Goal: Task Accomplishment & Management: Use online tool/utility

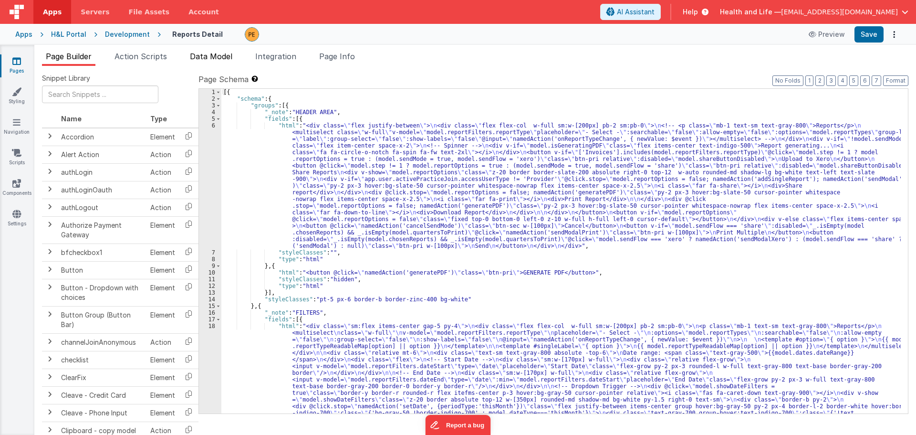
click at [209, 53] on span "Data Model" at bounding box center [211, 57] width 42 height 10
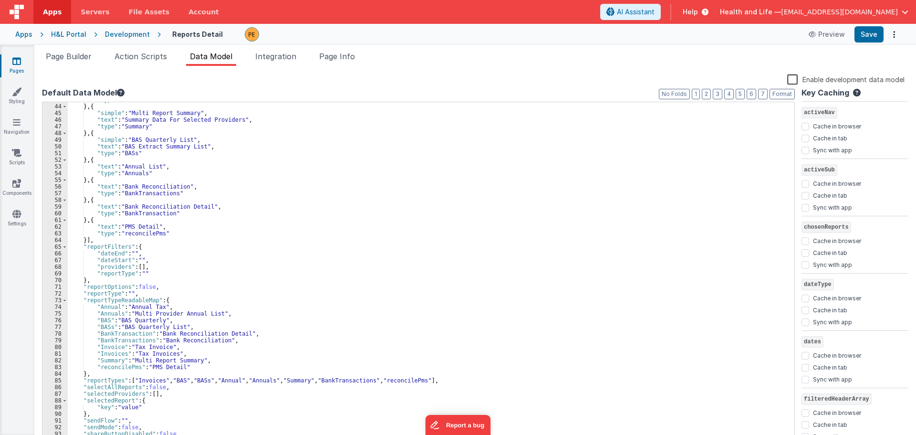
scroll to position [286, 0]
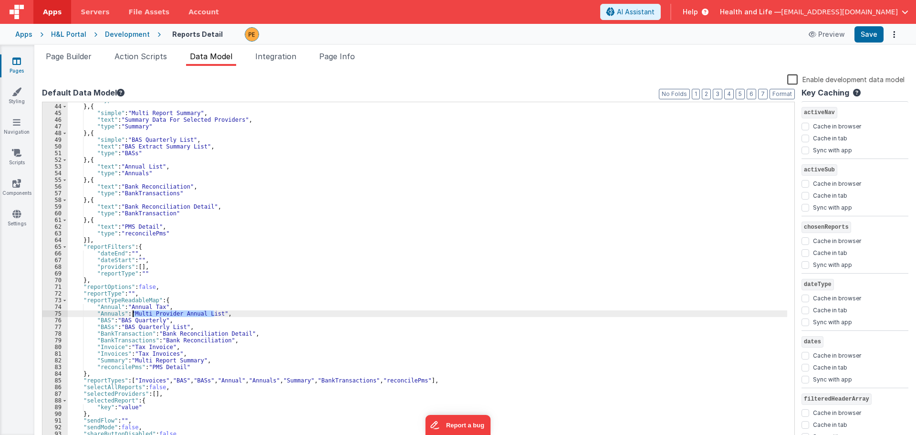
drag, startPoint x: 214, startPoint y: 315, endPoint x: 132, endPoint y: 314, distance: 81.6
click at [132, 314] on div ""type" : "Annual" } , { "simple" : "Multi Report Summary" , "text" : "Summary D…" at bounding box center [428, 273] width 720 height 354
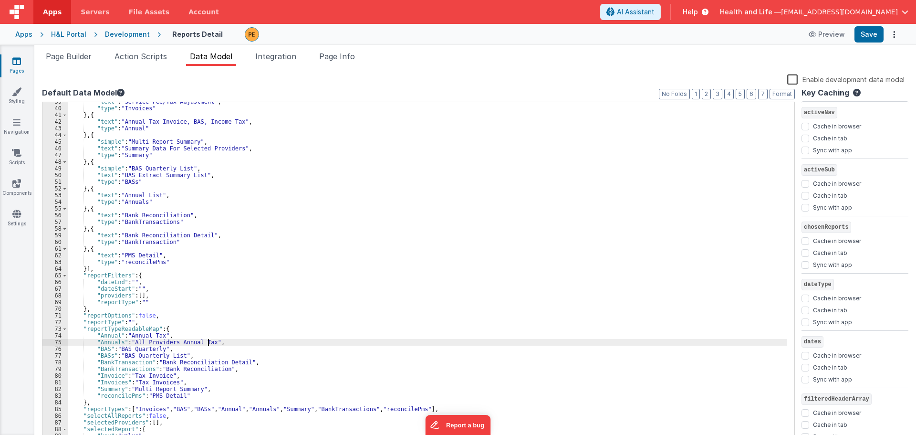
scroll to position [258, 0]
drag, startPoint x: 209, startPoint y: 341, endPoint x: 133, endPoint y: 344, distance: 76.4
click at [133, 344] on div ""text" : "Service Fee/Tax Adjustment" , "type" : "Invoices" } , { "text" : "Ann…" at bounding box center [428, 275] width 720 height 354
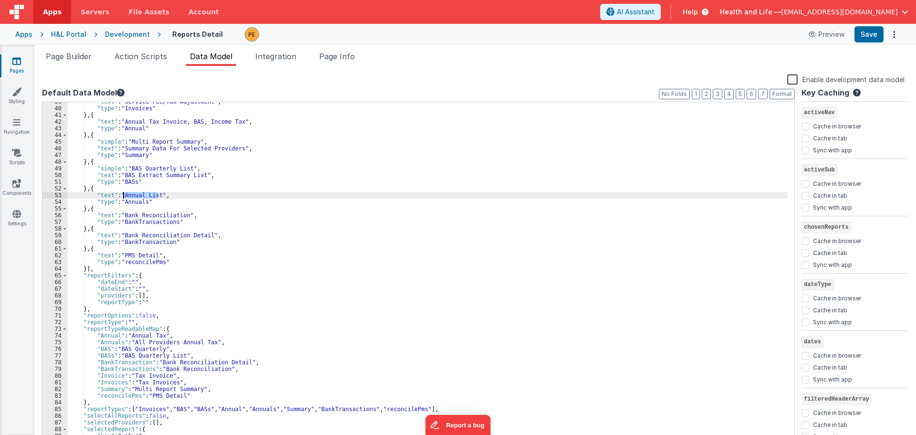
drag, startPoint x: 157, startPoint y: 195, endPoint x: 121, endPoint y: 197, distance: 35.4
click at [121, 197] on div ""text" : "Service Fee/Tax Adjustment" , "type" : "Invoices" } , { "text" : "Ann…" at bounding box center [428, 275] width 720 height 354
paste textarea
click at [119, 193] on div ""text" : "Service Fee/Tax Adjustment" , "type" : "Invoices" } , { "text" : "Ann…" at bounding box center [428, 275] width 720 height 354
click at [167, 320] on div ""text" : "Service Fee/Tax Adjustment" , "type" : "Invoices" } , { "text" : "Ann…" at bounding box center [428, 275] width 720 height 354
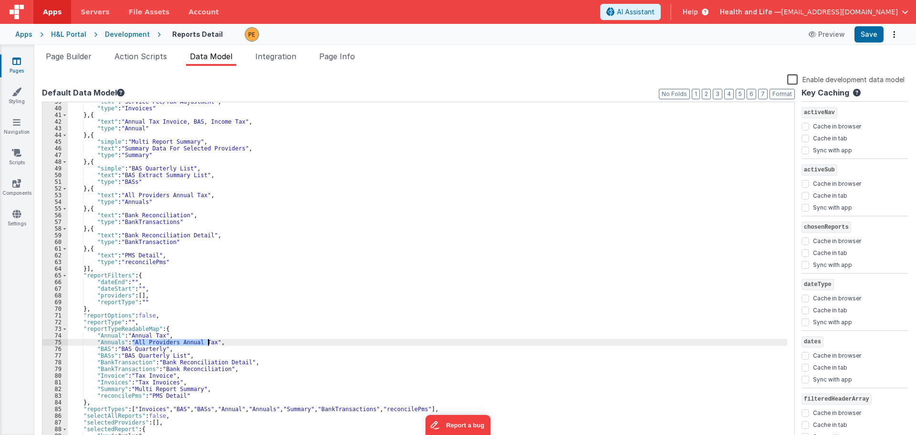
drag, startPoint x: 132, startPoint y: 343, endPoint x: 209, endPoint y: 343, distance: 76.8
click at [209, 343] on div ""text" : "Service Fee/Tax Adjustment" , "type" : "Invoices" } , { "text" : "Ann…" at bounding box center [428, 275] width 720 height 354
click at [185, 345] on div ""text" : "Service Fee/Tax Adjustment" , "type" : "Invoices" } , { "text" : "Ann…" at bounding box center [428, 272] width 720 height 341
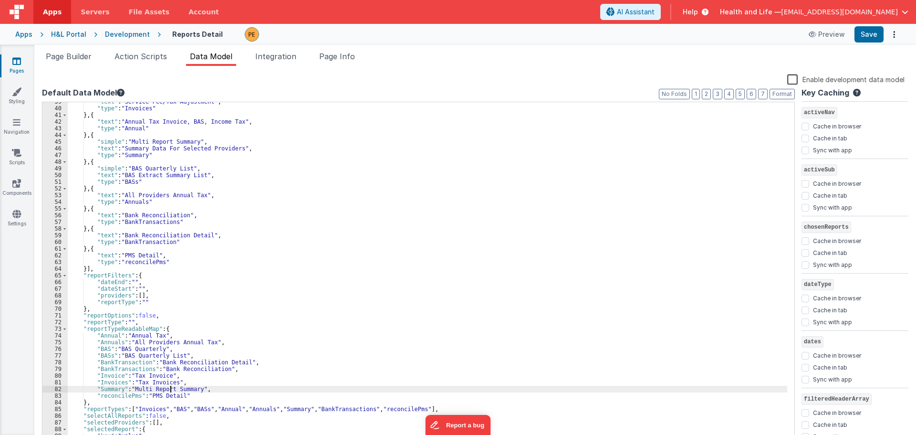
click at [171, 386] on div ""text" : "Service Fee/Tax Adjustment" , "type" : "Invoices" } , { "text" : "Ann…" at bounding box center [428, 275] width 720 height 354
drag, startPoint x: 133, startPoint y: 388, endPoint x: 171, endPoint y: 389, distance: 38.2
click at [171, 389] on div ""text" : "Service Fee/Tax Adjustment" , "type" : "Invoices" } , { "text" : "Ann…" at bounding box center [428, 275] width 720 height 354
click at [139, 389] on div ""text" : "Service Fee/Tax Adjustment" , "type" : "Invoices" } , { "text" : "Ann…" at bounding box center [428, 275] width 720 height 354
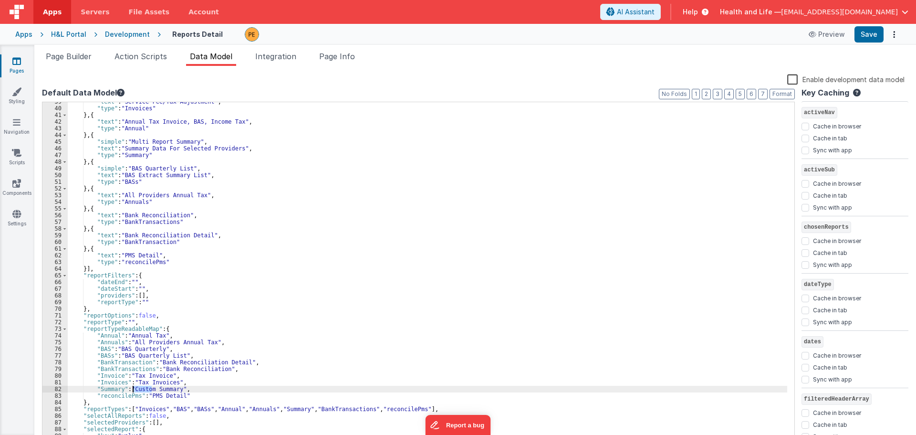
scroll to position [229, 0]
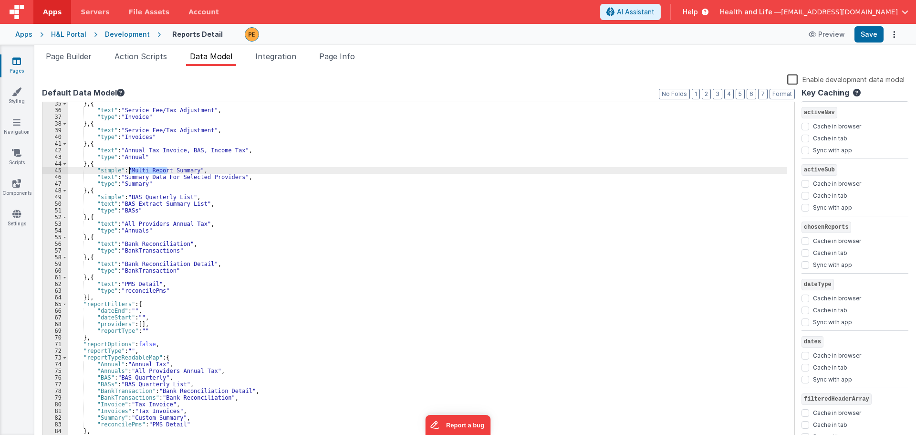
drag, startPoint x: 167, startPoint y: 169, endPoint x: 130, endPoint y: 173, distance: 37.4
click at [130, 173] on div "} , { "text" : "Service Fee/Tax Adjustment" , "type" : "Invoice" } , { "text" :…" at bounding box center [428, 277] width 720 height 354
click at [148, 181] on div "} , { "text" : "Service Fee/Tax Adjustment" , "type" : "Invoice" } , { "text" :…" at bounding box center [428, 277] width 720 height 354
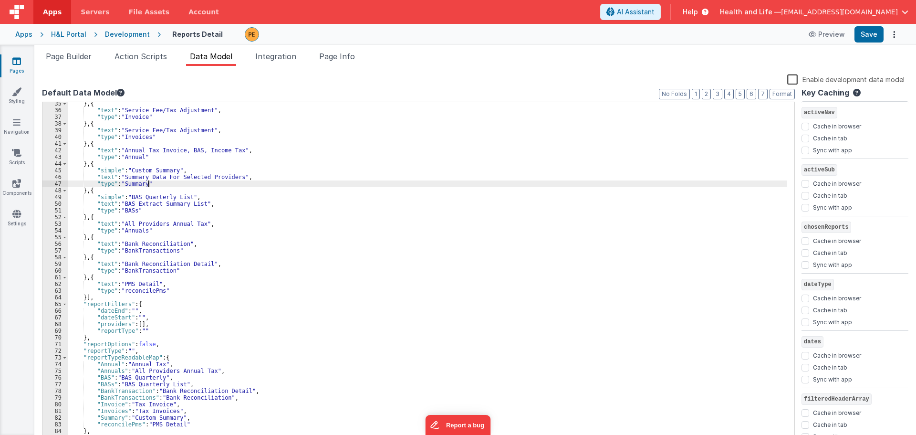
click at [148, 181] on div "} , { "text" : "Service Fee/Tax Adjustment" , "type" : "Invoice" } , { "text" :…" at bounding box center [428, 277] width 720 height 354
click at [151, 177] on div "} , { "text" : "Service Fee/Tax Adjustment" , "type" : "Invoice" } , { "text" :…" at bounding box center [428, 277] width 720 height 354
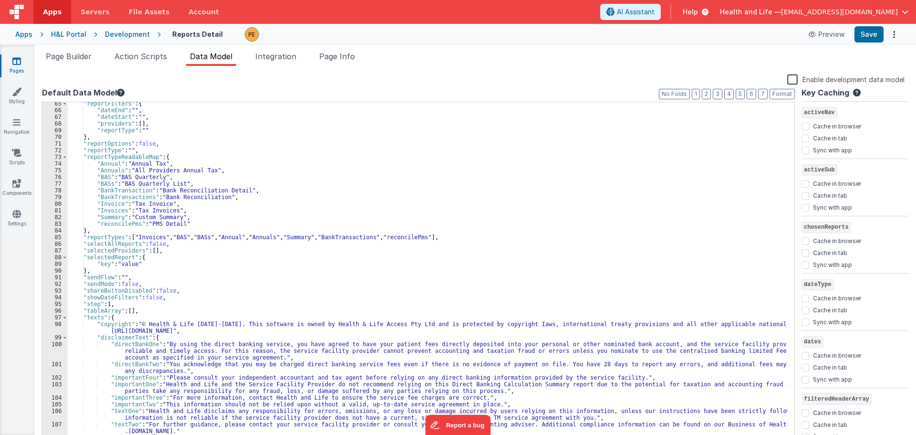
scroll to position [429, 0]
click at [313, 237] on div ""reportFilters" : { "dateEnd" : "" , "dateStart" : "" , "providers" : [ ] , "re…" at bounding box center [428, 277] width 720 height 354
drag, startPoint x: 315, startPoint y: 237, endPoint x: 283, endPoint y: 238, distance: 31.5
click at [283, 238] on div ""reportFilters" : { "dateEnd" : "" , "dateStart" : "" , "providers" : [ ] , "re…" at bounding box center [428, 277] width 720 height 354
click at [869, 32] on button "Save" at bounding box center [869, 34] width 29 height 16
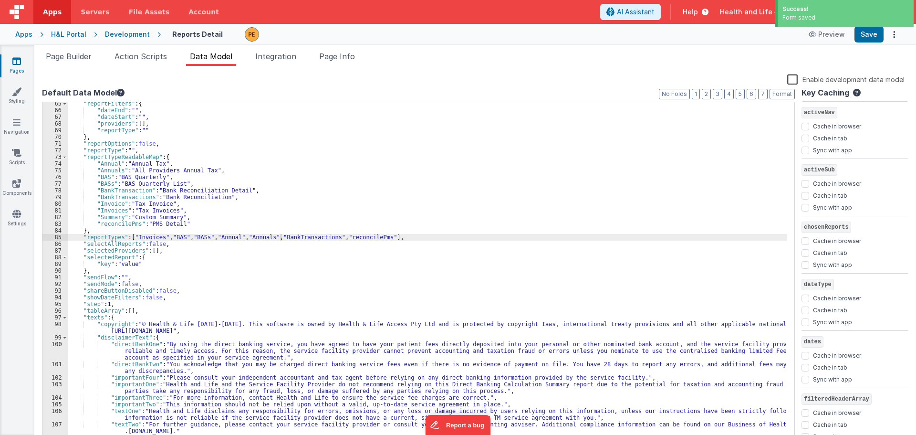
click at [273, 239] on div ""reportFilters" : { "dateEnd" : "" , "dateStart" : "" , "providers" : [ ] , "re…" at bounding box center [428, 277] width 720 height 354
click at [293, 239] on div ""reportFilters" : { "dateEnd" : "" , "dateStart" : "" , "providers" : [ ] , "re…" at bounding box center [428, 277] width 720 height 354
click at [260, 239] on div ""reportFilters" : { "dateEnd" : "" , "dateStart" : "" , "providers" : [ ] , "re…" at bounding box center [428, 277] width 720 height 354
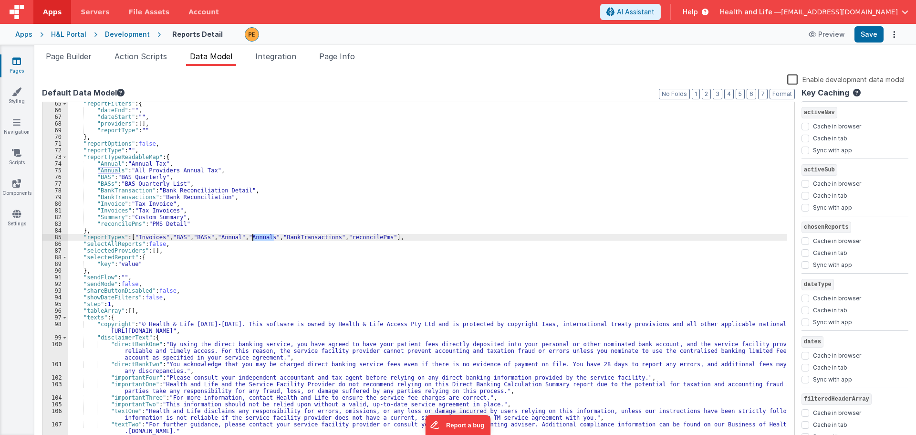
click at [260, 238] on div ""reportFilters" : { "dateEnd" : "" , "dateStart" : "" , "providers" : [ ] , "re…" at bounding box center [428, 277] width 720 height 354
click at [236, 235] on div ""reportFilters" : { "dateEnd" : "" , "dateStart" : "" , "providers" : [ ] , "re…" at bounding box center [428, 277] width 720 height 354
click at [257, 235] on div ""reportFilters" : { "dateEnd" : "" , "dateStart" : "" , "providers" : [ ] , "re…" at bounding box center [428, 277] width 720 height 354
click at [258, 235] on div ""reportFilters" : { "dateEnd" : "" , "dateStart" : "" , "providers" : [ ] , "re…" at bounding box center [428, 277] width 720 height 354
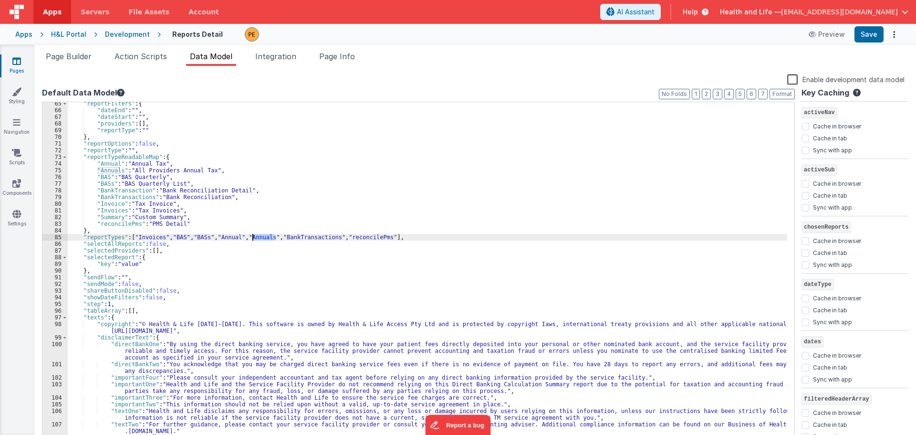
click at [199, 239] on div ""reportFilters" : { "dateEnd" : "" , "dateStart" : "" , "providers" : [ ] , "re…" at bounding box center [428, 277] width 720 height 354
click at [228, 239] on div ""reportFilters" : { "dateEnd" : "" , "dateStart" : "" , "providers" : [ ] , "re…" at bounding box center [428, 277] width 720 height 354
click at [263, 237] on div ""reportFilters" : { "dateEnd" : "" , "dateStart" : "" , "providers" : [ ] , "re…" at bounding box center [428, 277] width 720 height 354
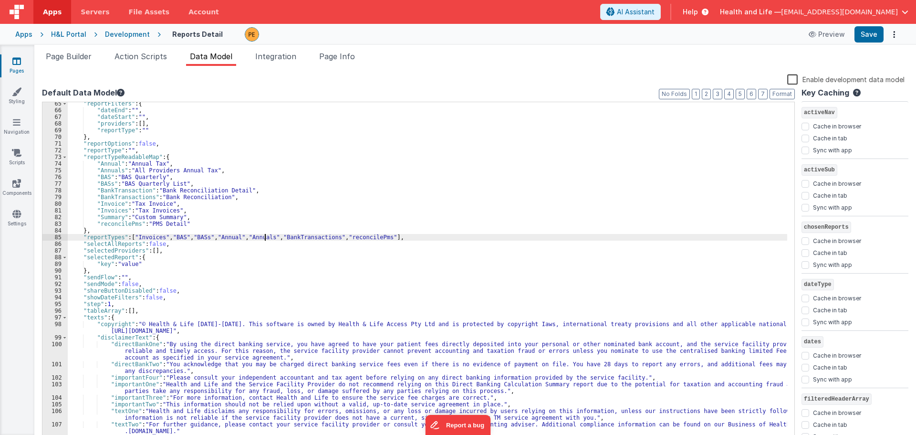
click at [263, 237] on div ""reportFilters" : { "dateEnd" : "" , "dateStart" : "" , "providers" : [ ] , "re…" at bounding box center [428, 277] width 720 height 354
click at [324, 235] on div ""reportFilters" : { "dateEnd" : "" , "dateStart" : "" , "providers" : [ ] , "re…" at bounding box center [428, 277] width 720 height 354
click at [365, 242] on div ""reportFilters" : { "dateEnd" : "" , "dateStart" : "" , "providers" : [ ] , "re…" at bounding box center [428, 277] width 720 height 354
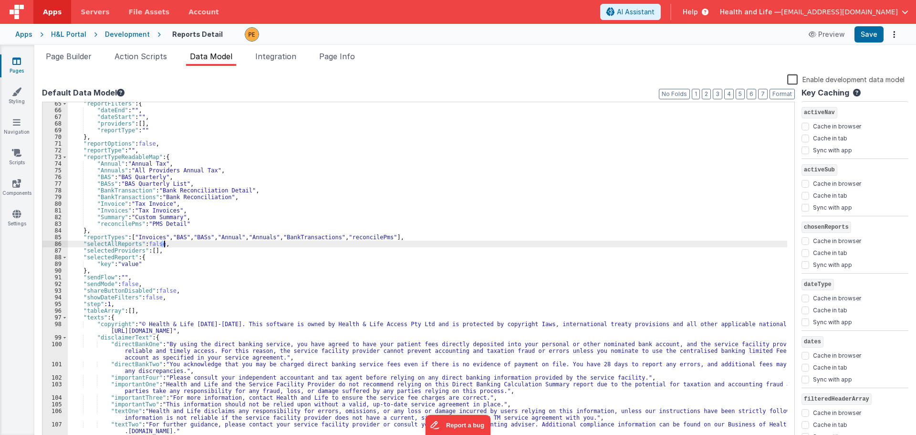
click at [364, 238] on div ""reportFilters" : { "dateEnd" : "" , "dateStart" : "" , "providers" : [ ] , "re…" at bounding box center [428, 277] width 720 height 354
click at [187, 236] on div ""reportFilters" : { "dateEnd" : "" , "dateStart" : "" , "providers" : [ ] , "re…" at bounding box center [428, 277] width 720 height 354
drag, startPoint x: 188, startPoint y: 238, endPoint x: 171, endPoint y: 236, distance: 17.2
click at [171, 236] on div ""reportFilters" : { "dateEnd" : "" , "dateStart" : "" , "providers" : [ ] , "re…" at bounding box center [428, 277] width 720 height 354
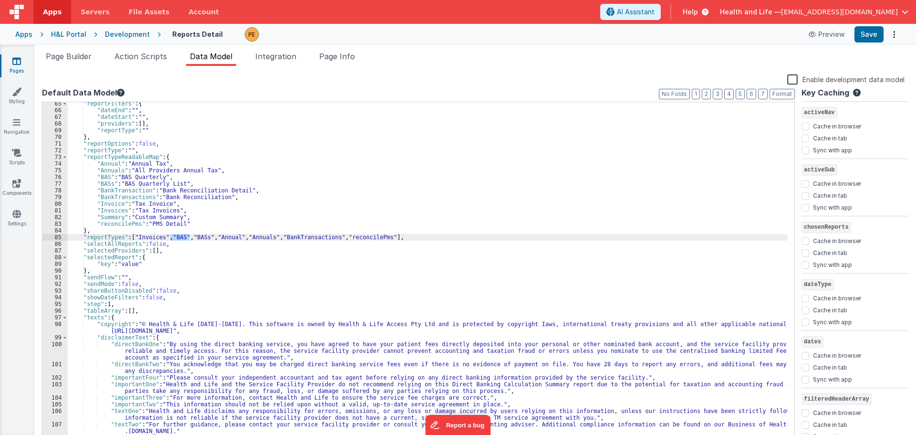
click at [152, 237] on div ""reportFilters" : { "dateEnd" : "" , "dateStart" : "" , "providers" : [ ] , "re…" at bounding box center [428, 277] width 720 height 354
click at [186, 239] on div ""reportFilters" : { "dateEnd" : "" , "dateStart" : "" , "providers" : [ ] , "re…" at bounding box center [428, 277] width 720 height 354
drag, startPoint x: 188, startPoint y: 238, endPoint x: 171, endPoint y: 238, distance: 17.7
click at [171, 238] on div ""reportFilters" : { "dateEnd" : "" , "dateStart" : "" , "providers" : [ ] , "re…" at bounding box center [428, 277] width 720 height 354
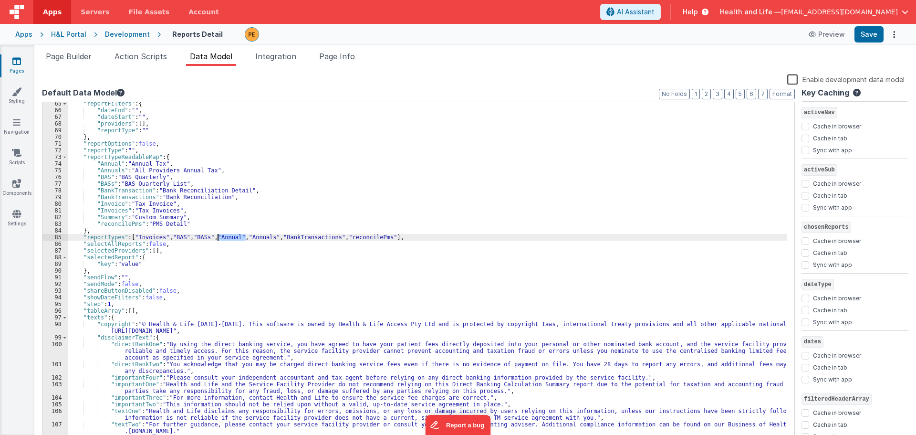
drag, startPoint x: 247, startPoint y: 239, endPoint x: 218, endPoint y: 237, distance: 28.7
click at [218, 237] on div ""reportFilters" : { "dateEnd" : "" , "dateStart" : "" , "providers" : [ ] , "re…" at bounding box center [428, 277] width 720 height 354
click at [215, 241] on div ""reportFilters" : { "dateEnd" : "" , "dateStart" : "" , "providers" : [ ] , "re…" at bounding box center [428, 277] width 720 height 354
drag, startPoint x: 245, startPoint y: 237, endPoint x: 219, endPoint y: 239, distance: 26.3
click at [219, 239] on div ""reportFilters" : { "dateEnd" : "" , "dateStart" : "" , "providers" : [ ] , "re…" at bounding box center [428, 277] width 720 height 354
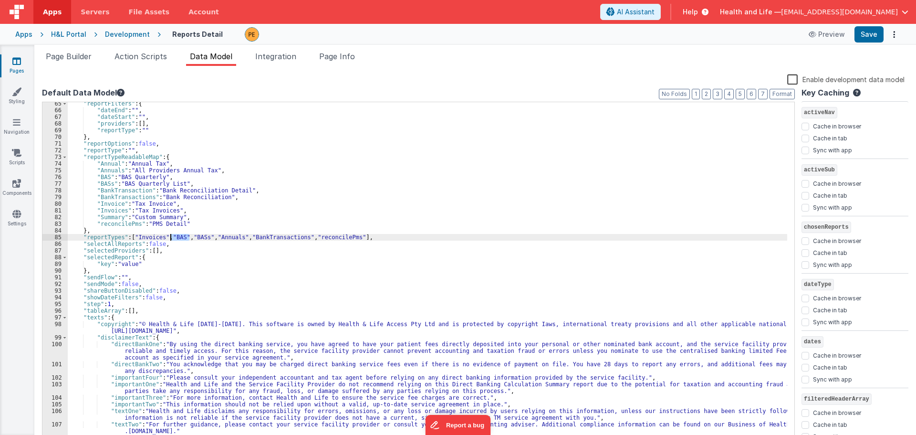
drag, startPoint x: 189, startPoint y: 238, endPoint x: 172, endPoint y: 237, distance: 17.7
click at [172, 237] on div ""reportFilters" : { "dateEnd" : "" , "dateStart" : "" , "providers" : [ ] , "re…" at bounding box center [428, 277] width 720 height 354
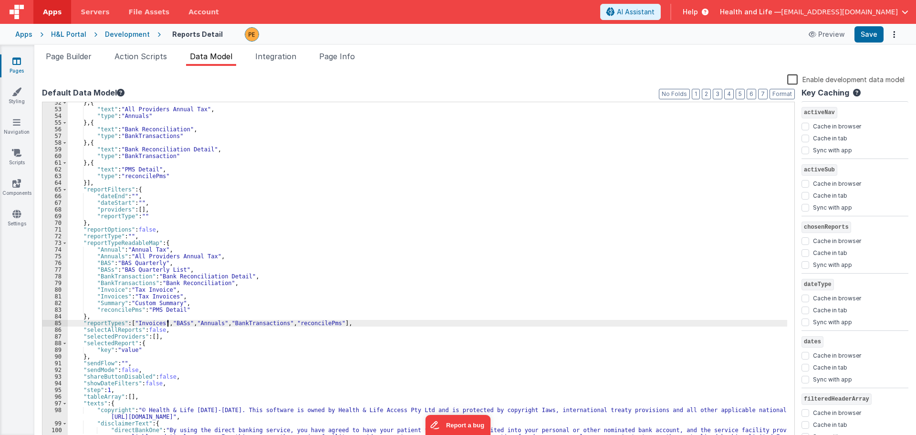
scroll to position [401, 0]
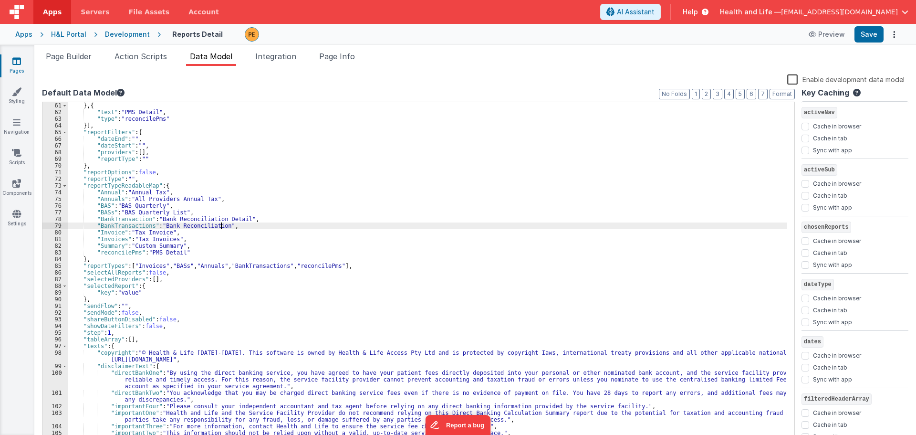
drag, startPoint x: 219, startPoint y: 226, endPoint x: 229, endPoint y: 224, distance: 9.3
click at [220, 226] on div "} , { "text" : "PMS Detail" , "type" : "reconcilePms" }] , "reportFilters" : { …" at bounding box center [428, 282] width 720 height 361
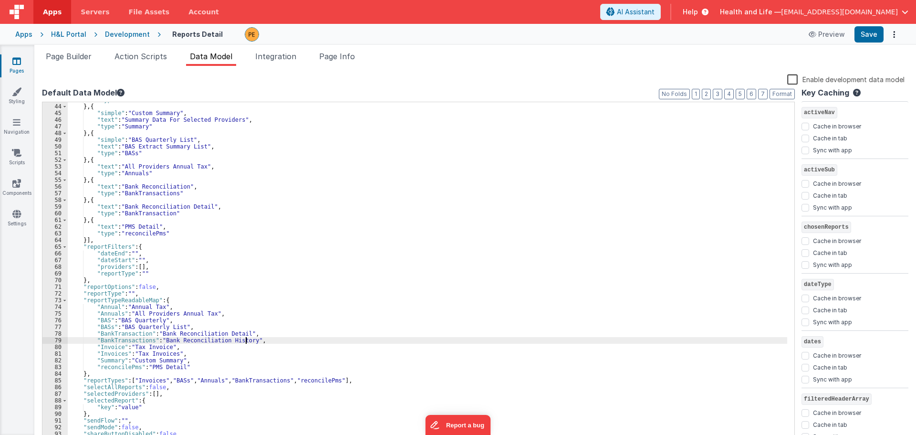
scroll to position [258, 0]
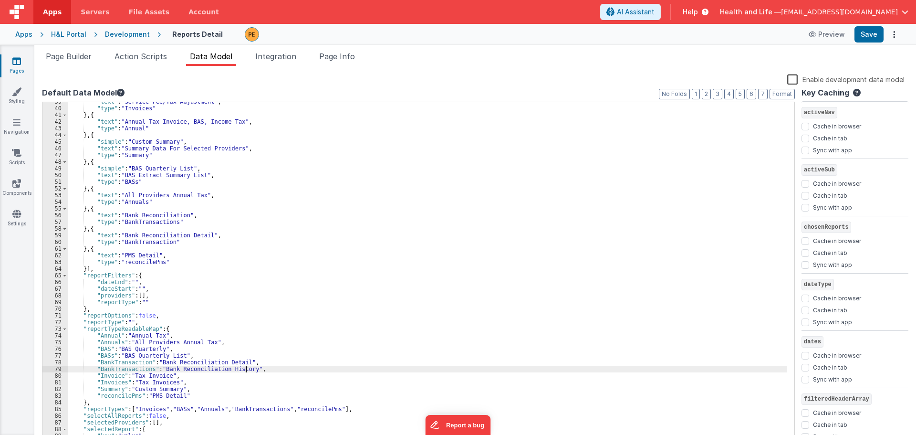
click at [184, 216] on div ""text" : "Service Fee/Tax Adjustment" , "type" : "Invoices" } , { "text" : "Ann…" at bounding box center [428, 275] width 720 height 354
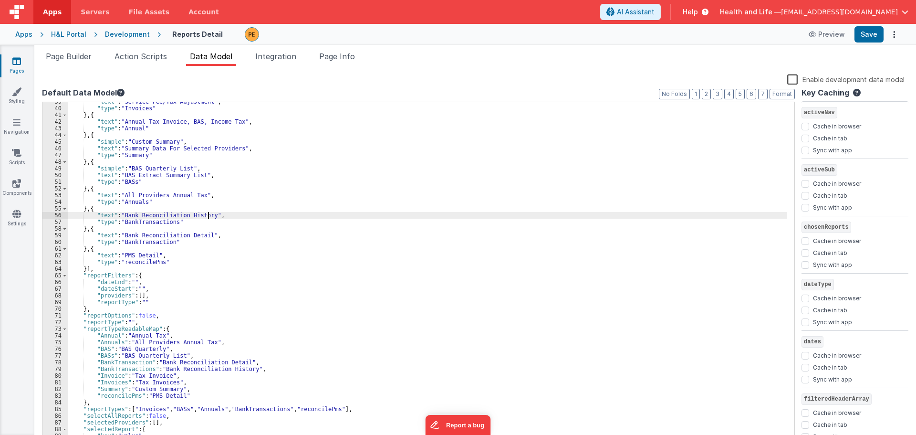
click at [247, 209] on div ""text" : "Service Fee/Tax Adjustment" , "type" : "Invoices" } , { "text" : "Ann…" at bounding box center [428, 275] width 720 height 354
click at [869, 37] on button "Save" at bounding box center [869, 34] width 29 height 16
